Goal: Check status: Check status

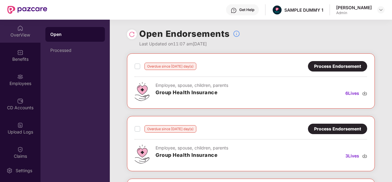
click at [18, 37] on div "OverView" at bounding box center [20, 35] width 40 height 6
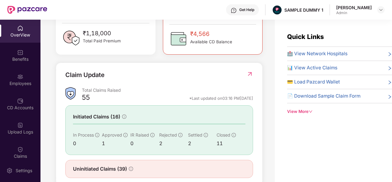
scroll to position [199, 0]
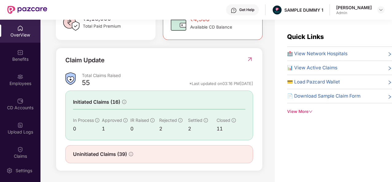
click at [309, 110] on div "View More" at bounding box center [339, 111] width 105 height 6
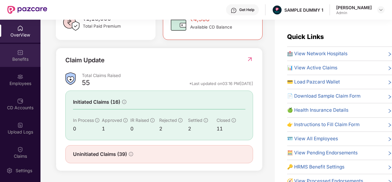
click at [20, 60] on div "Benefits" at bounding box center [20, 59] width 40 height 6
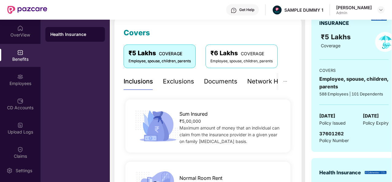
scroll to position [81, 0]
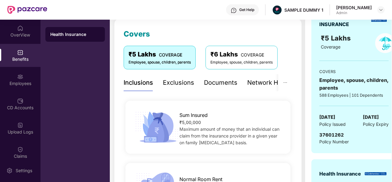
click at [173, 84] on div "Exclusions" at bounding box center [178, 83] width 31 height 10
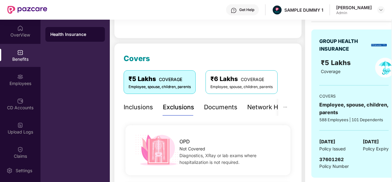
scroll to position [54, 0]
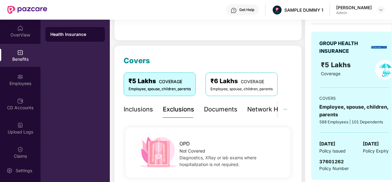
click at [221, 111] on div "Documents" at bounding box center [220, 110] width 33 height 10
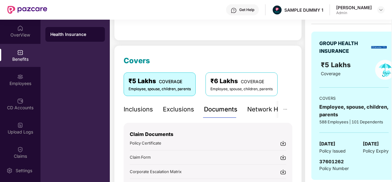
scroll to position [100, 0]
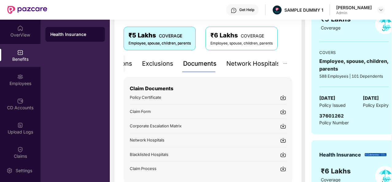
click at [264, 65] on div "Network Hospitals" at bounding box center [253, 64] width 54 height 10
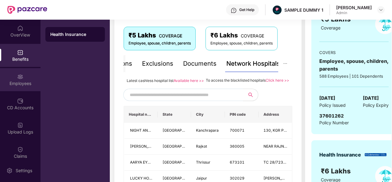
click at [16, 79] on div "Employees" at bounding box center [20, 79] width 40 height 23
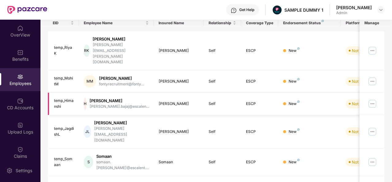
scroll to position [0, 0]
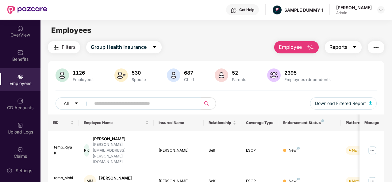
click at [356, 45] on icon "caret-down" at bounding box center [354, 46] width 5 height 5
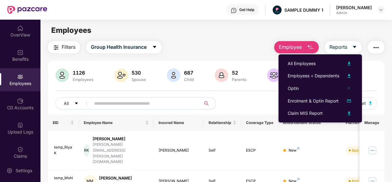
click at [378, 44] on img "button" at bounding box center [375, 47] width 7 height 7
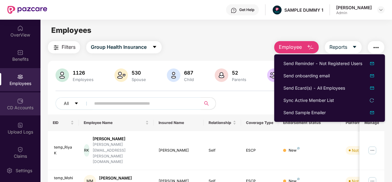
click at [13, 101] on div "CD Accounts" at bounding box center [20, 103] width 40 height 23
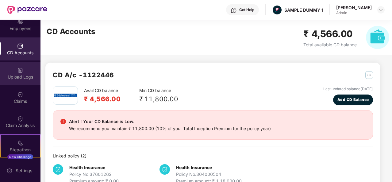
scroll to position [59, 0]
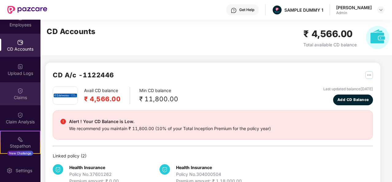
click at [23, 96] on div "Claims" at bounding box center [20, 97] width 40 height 6
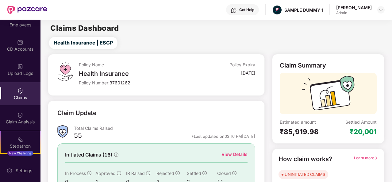
click at [231, 154] on div "View Details" at bounding box center [235, 154] width 26 height 7
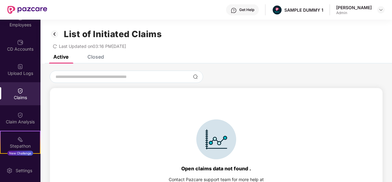
click at [100, 58] on div "Closed" at bounding box center [95, 57] width 17 height 6
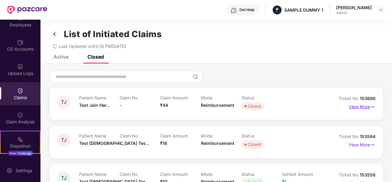
click at [355, 106] on p "View More" at bounding box center [362, 106] width 27 height 8
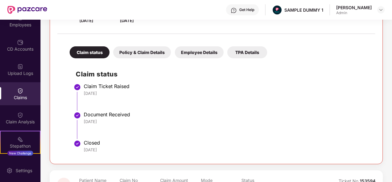
scroll to position [110, 0]
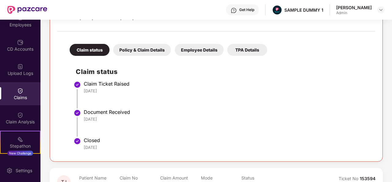
click at [139, 43] on div "Claim status Policy & Claim Details Employee Details TPA Details" at bounding box center [166, 47] width 204 height 18
click at [150, 49] on div "Policy & Claim Details" at bounding box center [142, 50] width 58 height 12
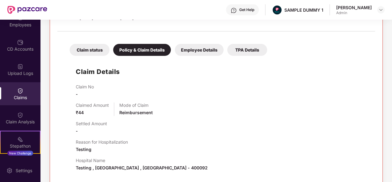
click at [190, 50] on div "Employee Details" at bounding box center [199, 50] width 49 height 12
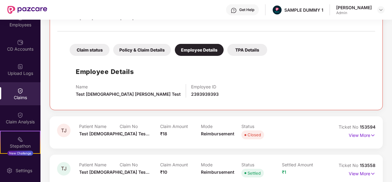
click at [253, 46] on div "TPA Details" at bounding box center [247, 50] width 40 height 12
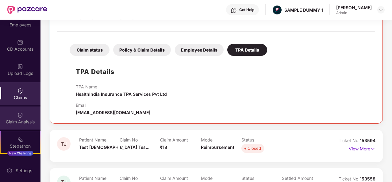
click at [12, 116] on div "Claim Analysis" at bounding box center [20, 117] width 40 height 23
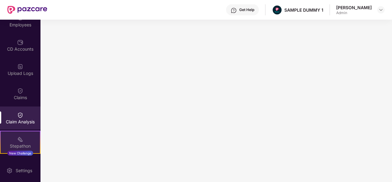
scroll to position [127, 0]
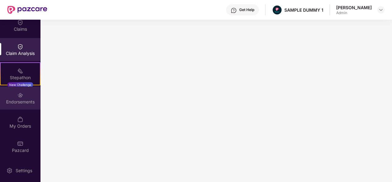
click at [17, 97] on img at bounding box center [20, 95] width 6 height 6
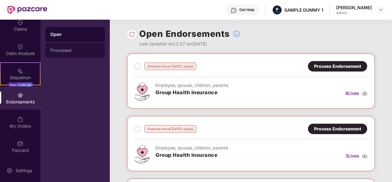
click at [76, 46] on div "Processed" at bounding box center [75, 50] width 60 height 15
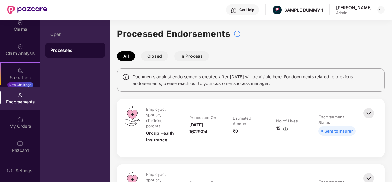
click at [156, 55] on button "Closed" at bounding box center [154, 56] width 27 height 10
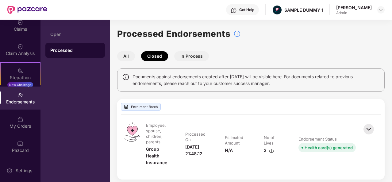
click at [195, 56] on button "In Process" at bounding box center [191, 56] width 35 height 10
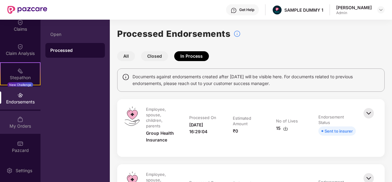
click at [12, 125] on div "My Orders" at bounding box center [20, 126] width 40 height 6
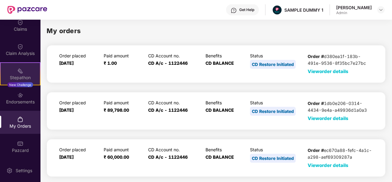
click at [21, 75] on div "Stepathon" at bounding box center [20, 78] width 39 height 6
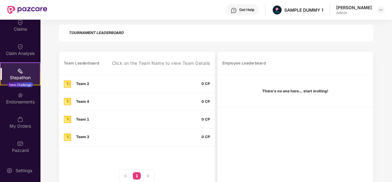
scroll to position [172, 0]
